Goal: Task Accomplishment & Management: Manage account settings

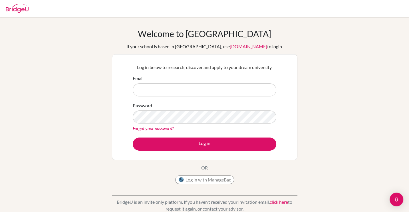
click at [186, 91] on input "Email" at bounding box center [205, 89] width 144 height 13
type input "[EMAIL_ADDRESS][DOMAIN_NAME]"
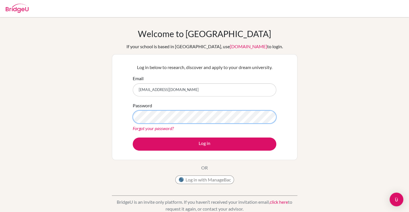
click at [133, 138] on button "Log in" at bounding box center [205, 144] width 144 height 13
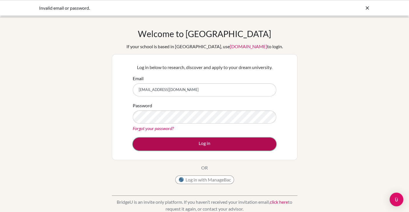
click at [174, 145] on button "Log in" at bounding box center [205, 144] width 144 height 13
click at [169, 140] on button "Log in" at bounding box center [205, 144] width 144 height 13
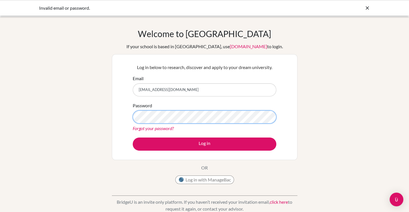
click at [133, 138] on button "Log in" at bounding box center [205, 144] width 144 height 13
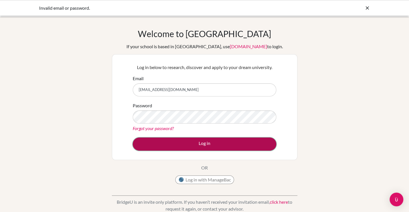
click at [179, 143] on button "Log in" at bounding box center [205, 144] width 144 height 13
